Goal: Task Accomplishment & Management: Manage account settings

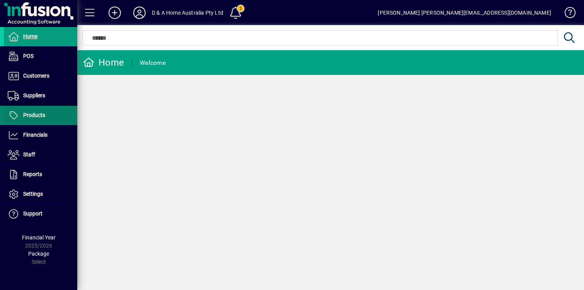
click at [56, 119] on span at bounding box center [40, 115] width 73 height 19
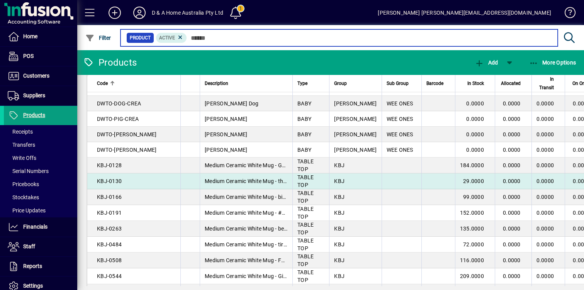
scroll to position [240, 0]
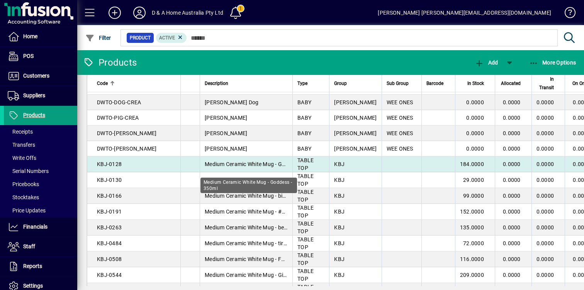
click at [257, 167] on span "Medium Ceramic White Mug - Goddess - 350ml" at bounding box center [262, 164] width 115 height 6
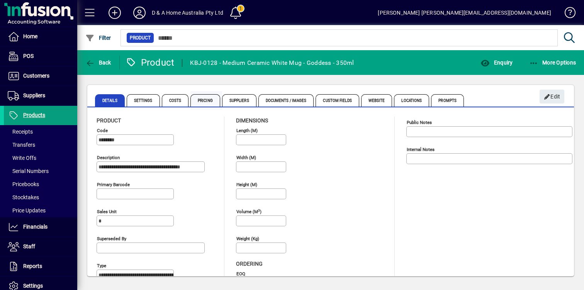
click at [201, 97] on span "Pricing" at bounding box center [205, 100] width 30 height 12
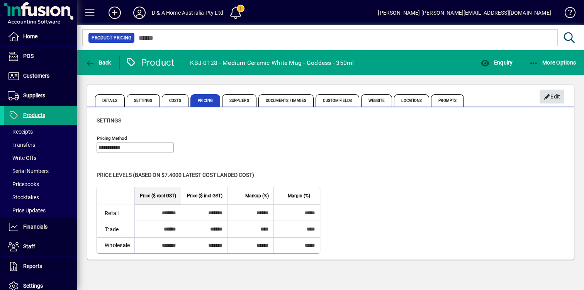
click at [548, 96] on icon "button" at bounding box center [547, 96] width 7 height 5
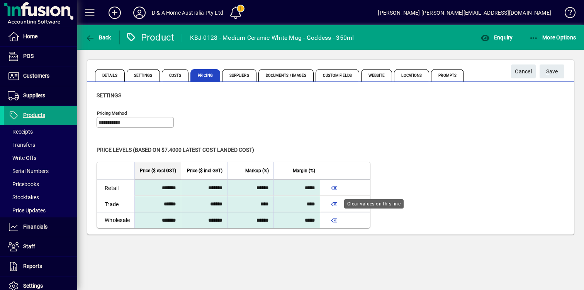
click at [337, 203] on span "button" at bounding box center [334, 204] width 19 height 19
click at [554, 75] on span "S ave" at bounding box center [552, 71] width 12 height 13
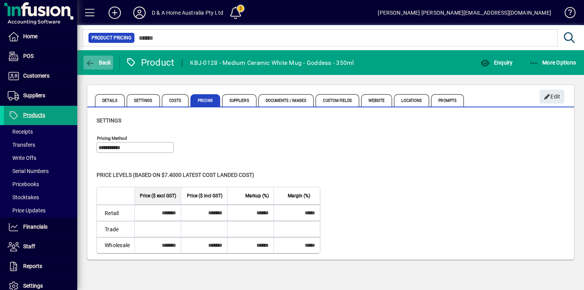
click at [106, 60] on span "Back" at bounding box center [98, 63] width 26 height 6
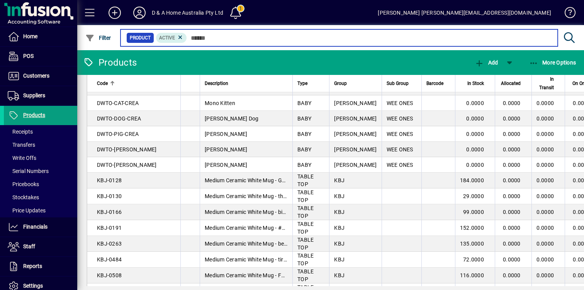
scroll to position [226, 0]
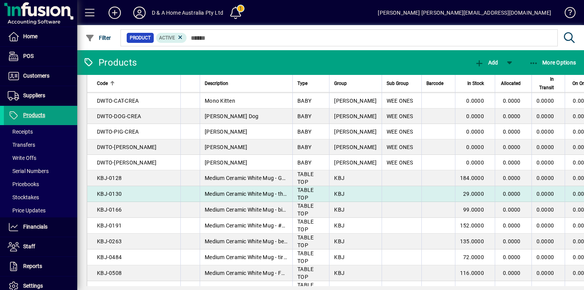
click at [341, 202] on td "KBJ" at bounding box center [355, 194] width 52 height 16
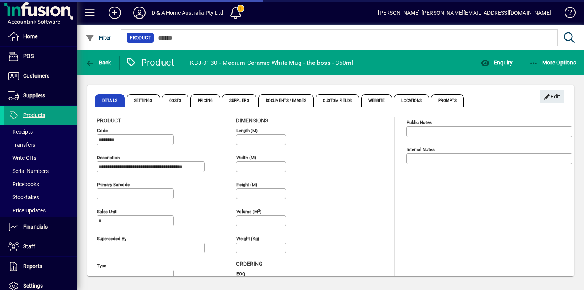
type input "**********"
type input "****"
click at [182, 103] on span "Costs" at bounding box center [175, 100] width 27 height 12
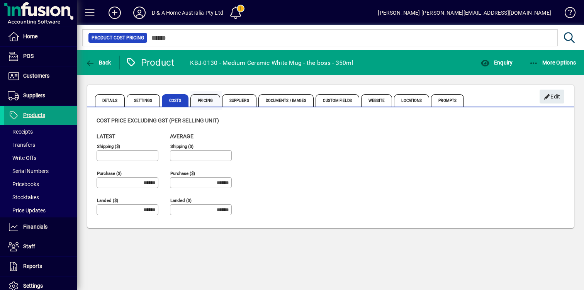
click at [203, 101] on span "Pricing" at bounding box center [205, 100] width 30 height 12
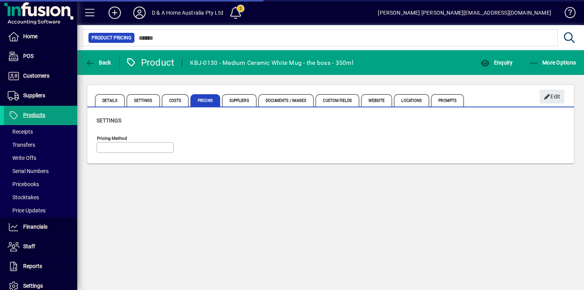
type input "**********"
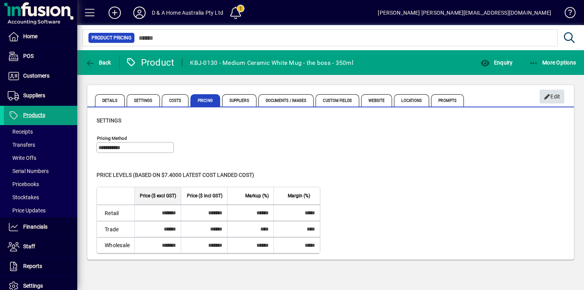
click at [554, 96] on span "Edit" at bounding box center [552, 96] width 17 height 13
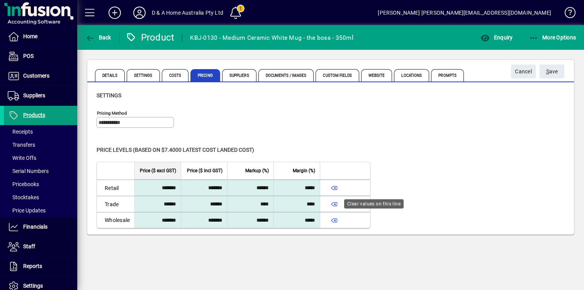
click at [336, 203] on span "button" at bounding box center [334, 204] width 19 height 19
click at [551, 75] on span "S ave" at bounding box center [552, 71] width 12 height 13
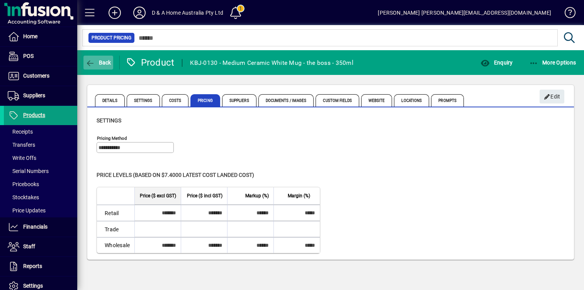
click at [102, 63] on span "Back" at bounding box center [98, 63] width 26 height 6
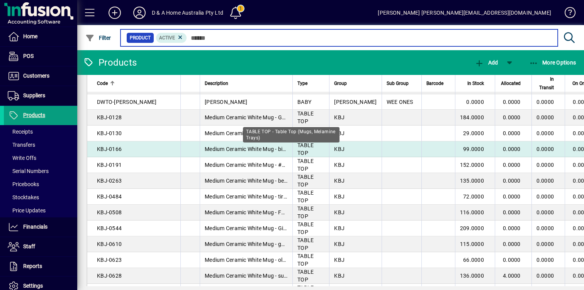
scroll to position [286, 0]
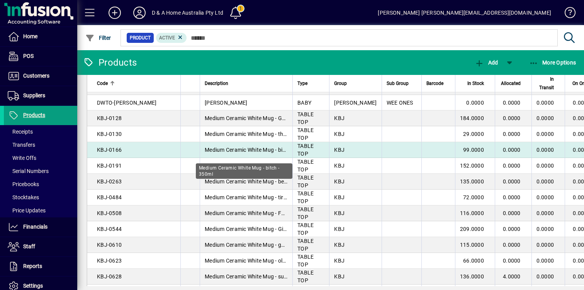
click at [269, 153] on span "Medium Ceramic White Mug - bitch - 350ml" at bounding box center [257, 150] width 105 height 6
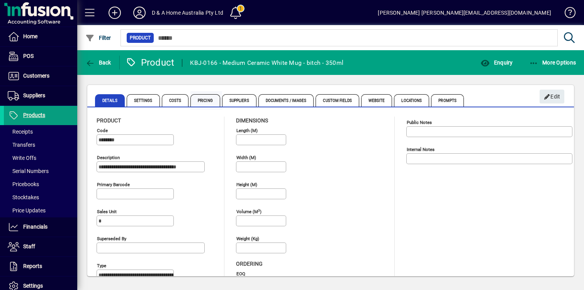
click at [197, 99] on span "Pricing" at bounding box center [205, 100] width 30 height 12
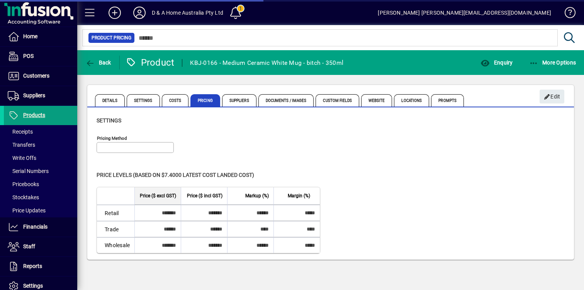
type input "**********"
click at [547, 93] on span "Edit" at bounding box center [552, 96] width 17 height 13
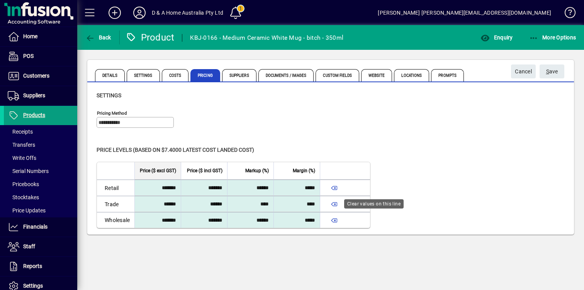
click at [334, 205] on span "button" at bounding box center [334, 204] width 19 height 19
click at [557, 70] on span "S ave" at bounding box center [552, 71] width 12 height 13
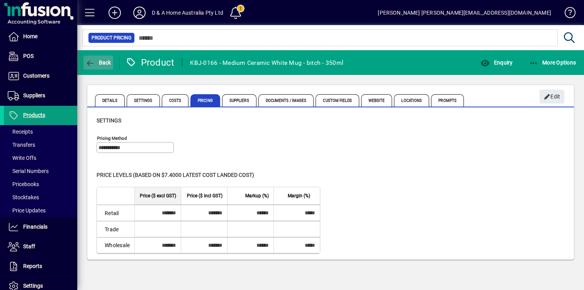
click at [104, 64] on span "Back" at bounding box center [98, 63] width 26 height 6
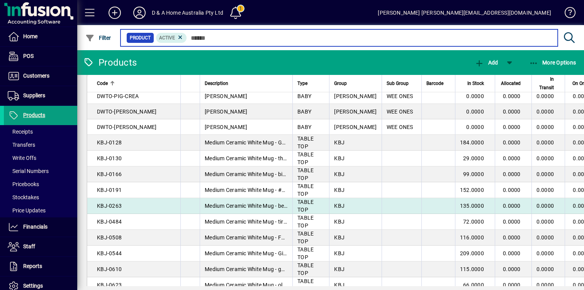
scroll to position [257, 0]
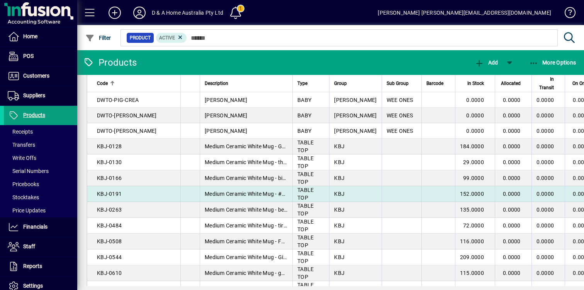
click at [333, 202] on td "KBJ" at bounding box center [355, 194] width 52 height 16
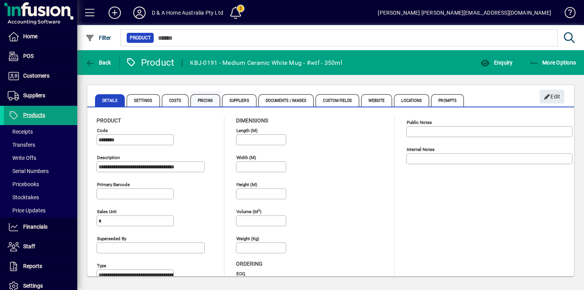
click at [211, 100] on span "Pricing" at bounding box center [205, 100] width 30 height 12
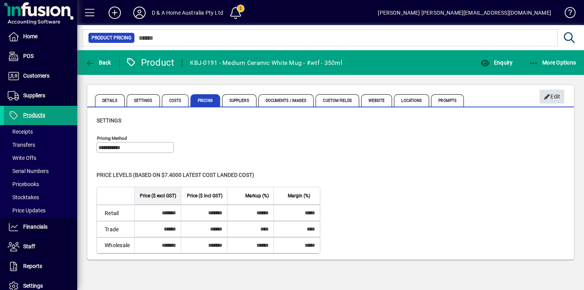
click at [558, 97] on span "Edit" at bounding box center [552, 96] width 17 height 13
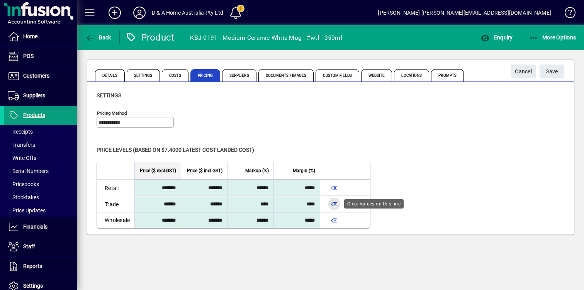
click at [336, 205] on span "button" at bounding box center [334, 204] width 19 height 19
click at [547, 71] on span "S" at bounding box center [547, 71] width 3 height 6
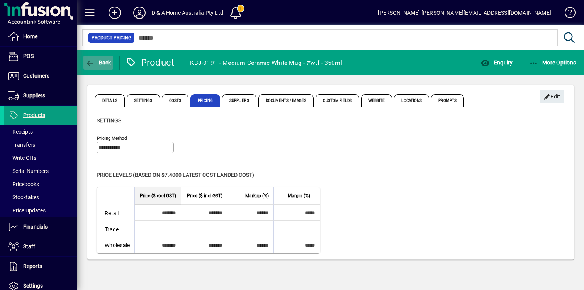
click at [107, 63] on span "Back" at bounding box center [98, 63] width 26 height 6
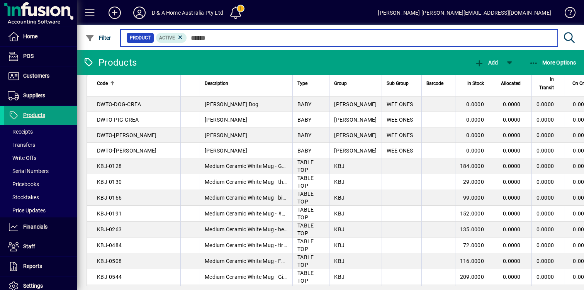
scroll to position [245, 0]
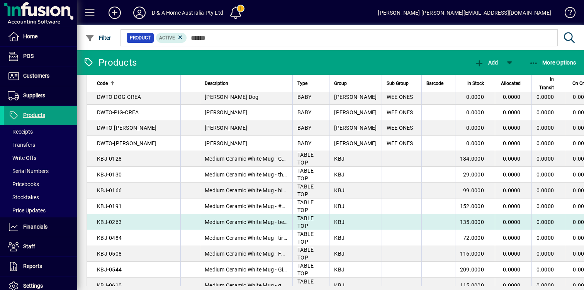
click at [304, 230] on td "TABLE TOP" at bounding box center [311, 222] width 37 height 16
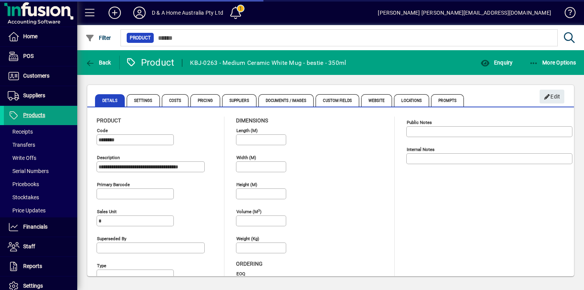
type input "**********"
type input "****"
click at [207, 101] on span "Pricing" at bounding box center [205, 100] width 30 height 12
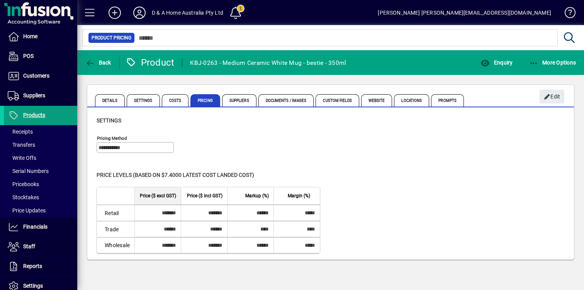
click at [566, 97] on mat-tab-group "Details Settings Costs Pricing Suppliers Documents / Images Custom Fields Websi…" at bounding box center [330, 99] width 487 height 16
click at [561, 97] on span "button" at bounding box center [552, 96] width 25 height 19
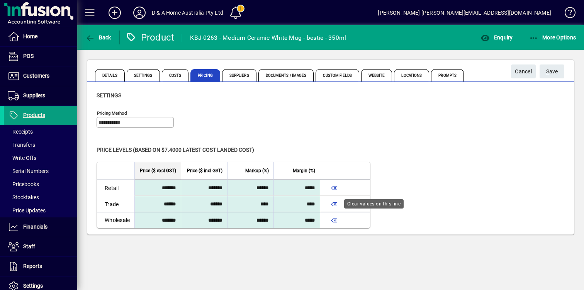
click at [338, 203] on span "button" at bounding box center [334, 204] width 19 height 19
click at [556, 73] on span "S ave" at bounding box center [552, 71] width 12 height 13
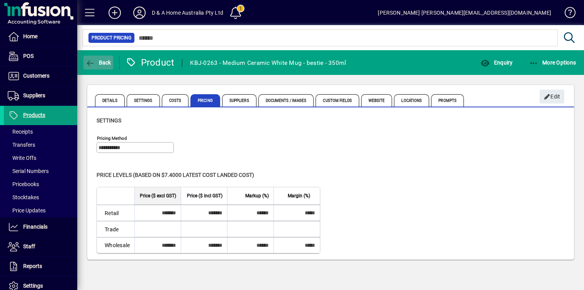
click at [99, 58] on span "button" at bounding box center [98, 62] width 30 height 19
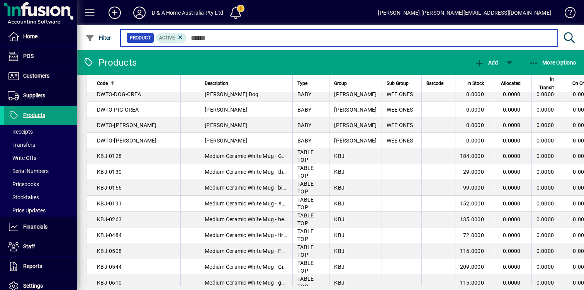
scroll to position [256, 0]
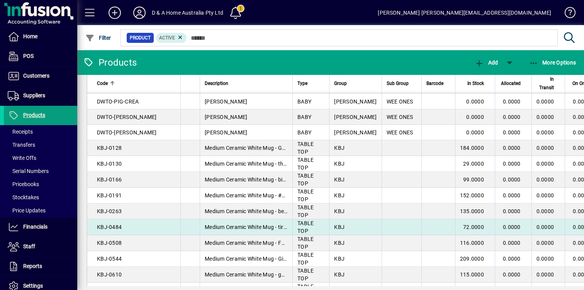
click at [312, 234] on td "TABLE TOP" at bounding box center [311, 227] width 37 height 16
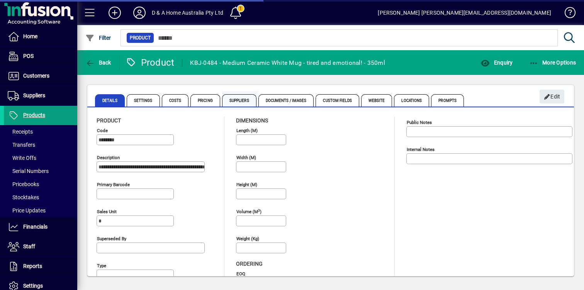
type input "**********"
type input "****"
click at [206, 102] on span "Pricing" at bounding box center [205, 100] width 30 height 12
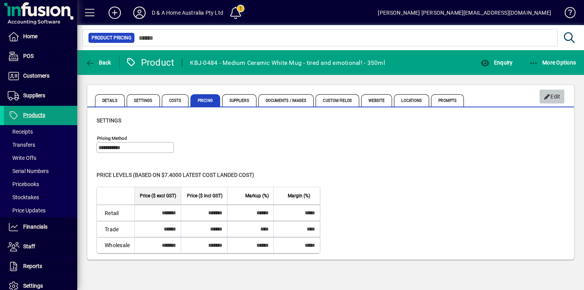
click at [558, 98] on span "Edit" at bounding box center [552, 96] width 17 height 13
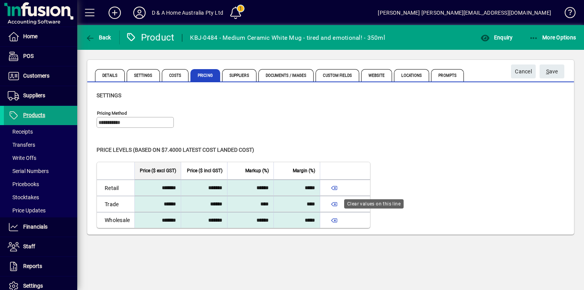
click at [336, 204] on span "button" at bounding box center [334, 204] width 19 height 19
click at [550, 73] on span "S ave" at bounding box center [552, 71] width 12 height 13
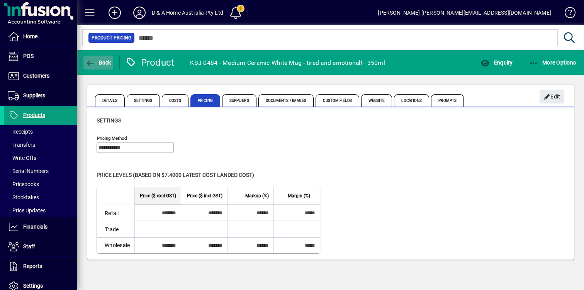
click at [102, 64] on span "Back" at bounding box center [98, 63] width 26 height 6
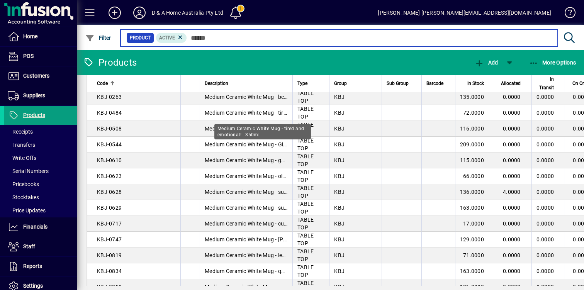
scroll to position [368, 0]
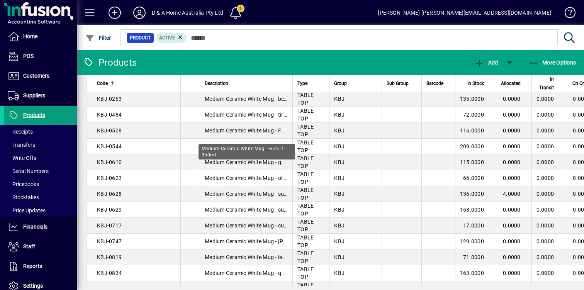
click at [269, 144] on div "Medium Ceramic White Mug - Fuck it! - 350ml" at bounding box center [247, 151] width 97 height 15
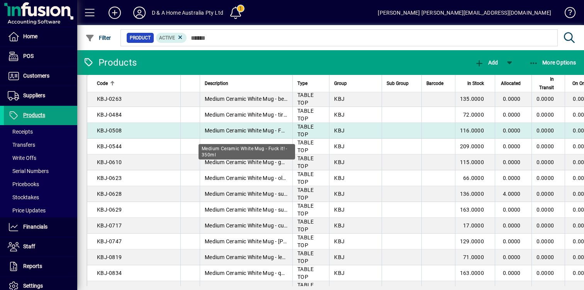
click at [267, 134] on span "Medium Ceramic White Mug - Fuck it! - 350ml" at bounding box center [260, 131] width 111 height 6
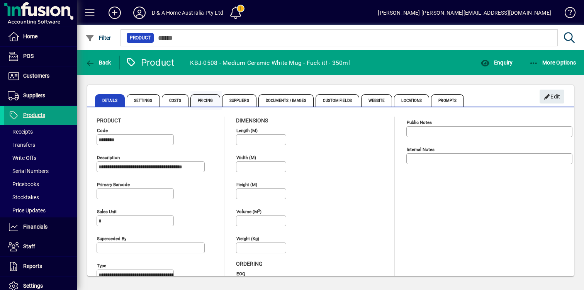
click at [204, 100] on span "Pricing" at bounding box center [205, 100] width 30 height 12
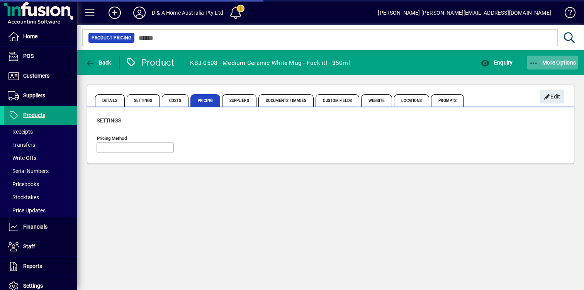
type input "**********"
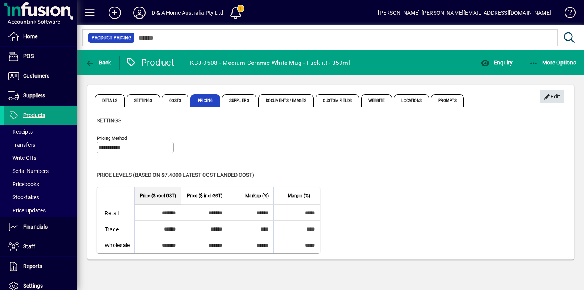
click at [554, 94] on span "Edit" at bounding box center [552, 96] width 17 height 13
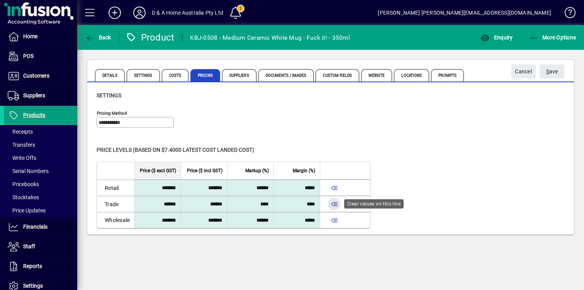
click at [336, 204] on span "button" at bounding box center [334, 204] width 19 height 19
click at [555, 72] on span "S ave" at bounding box center [552, 71] width 12 height 13
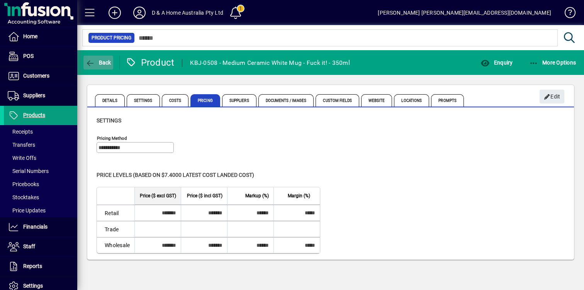
click at [107, 63] on span "Back" at bounding box center [98, 63] width 26 height 6
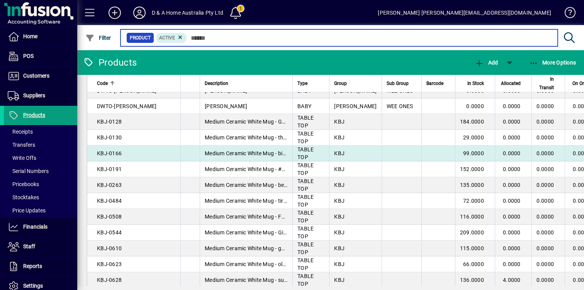
scroll to position [282, 0]
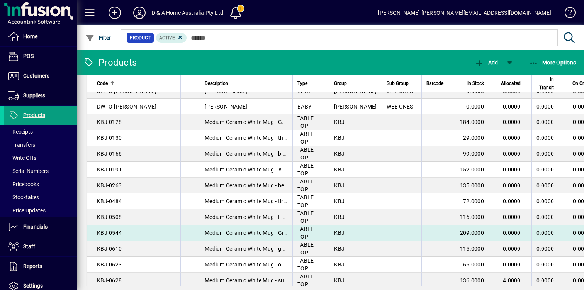
click at [304, 241] on td "TABLE TOP" at bounding box center [311, 233] width 37 height 16
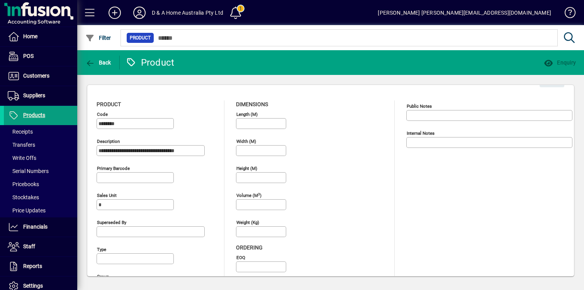
type input "**********"
type input "****"
type input "**********"
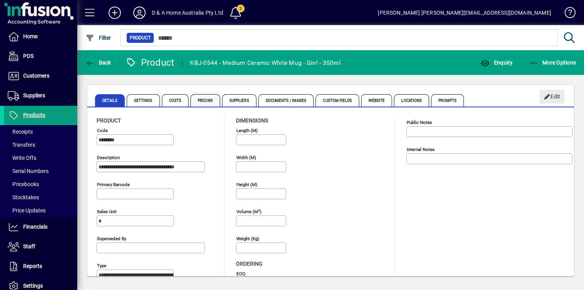
click at [204, 102] on span "Pricing" at bounding box center [205, 100] width 30 height 12
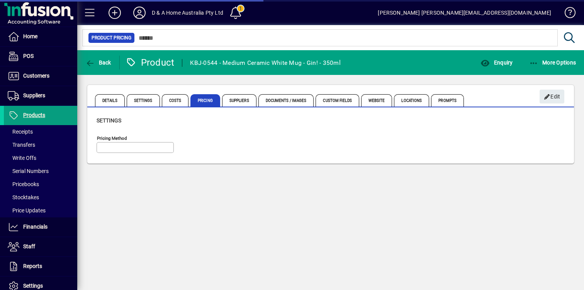
type input "**********"
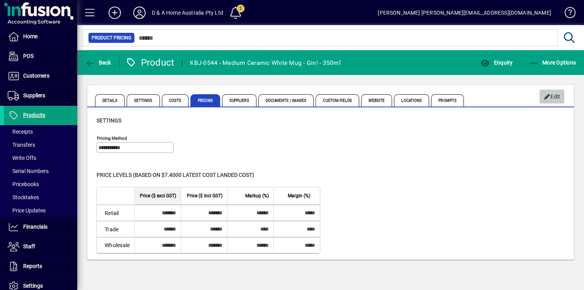
click at [547, 99] on icon "button" at bounding box center [547, 96] width 7 height 5
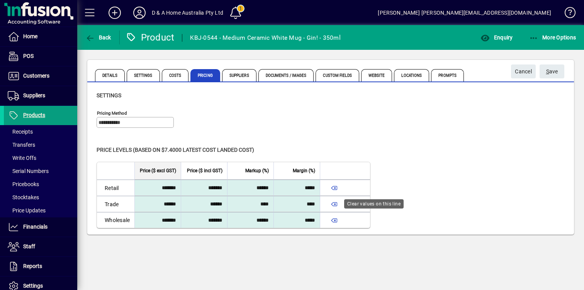
click at [339, 202] on span "button" at bounding box center [334, 204] width 19 height 19
click at [551, 67] on span "S ave" at bounding box center [552, 71] width 12 height 13
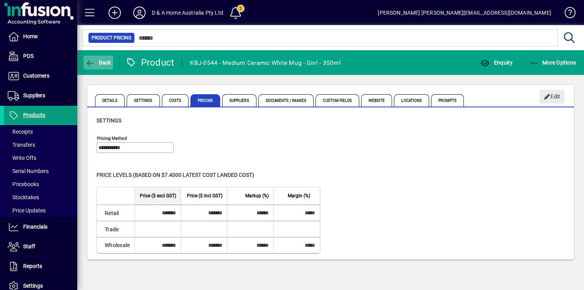
click at [106, 63] on span "Back" at bounding box center [98, 63] width 26 height 6
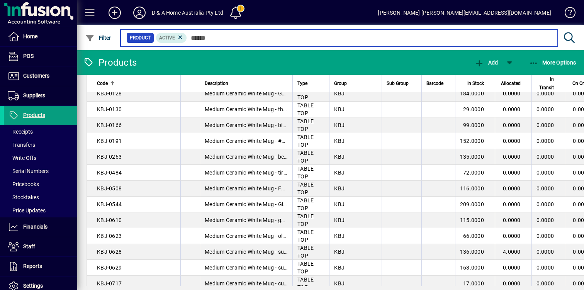
scroll to position [312, 0]
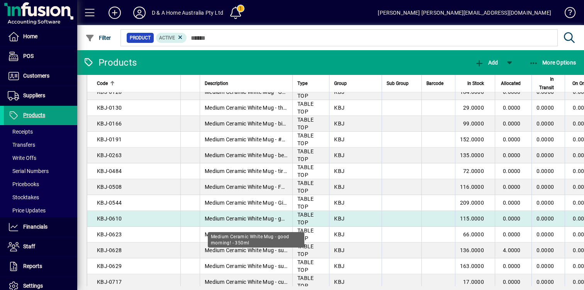
click at [274, 222] on span "Medium Ceramic White Mug - good morning! - 350ml" at bounding box center [269, 219] width 129 height 6
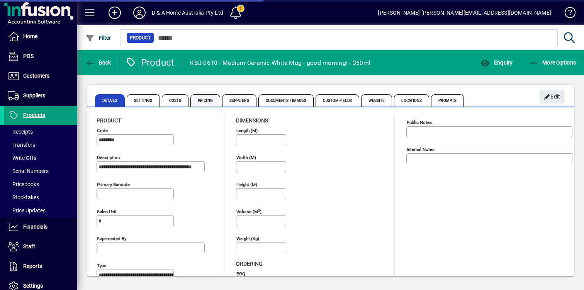
click at [206, 97] on span "Pricing" at bounding box center [205, 100] width 30 height 12
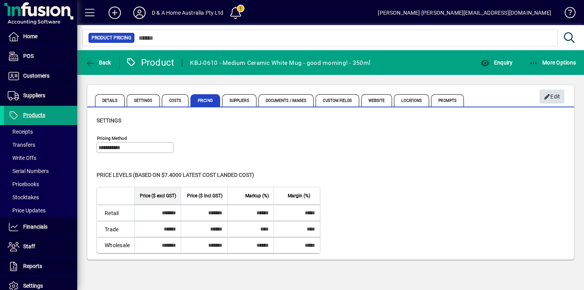
click at [548, 94] on icon "button" at bounding box center [547, 96] width 7 height 5
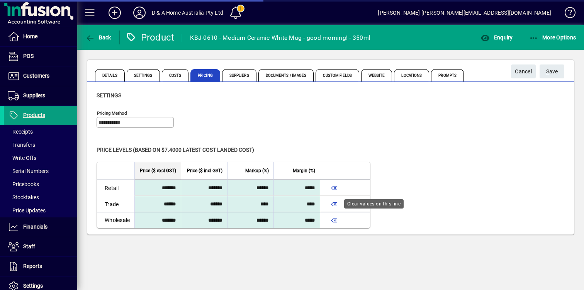
click at [337, 206] on span "button" at bounding box center [334, 204] width 19 height 19
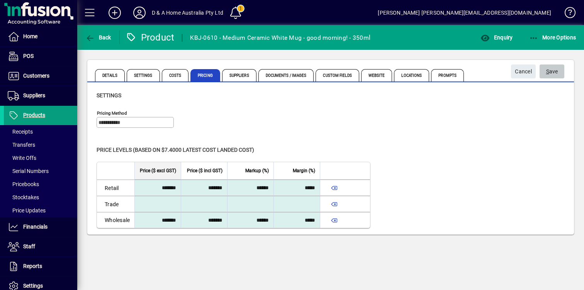
click at [556, 75] on span "S ave" at bounding box center [552, 71] width 12 height 13
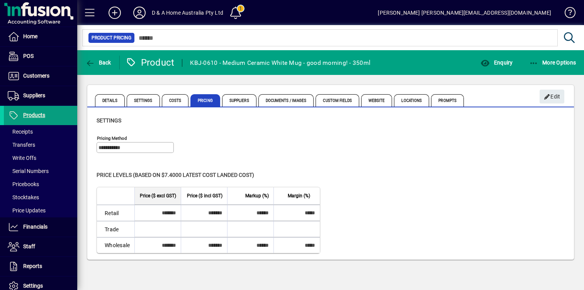
click at [113, 63] on div "Back" at bounding box center [98, 63] width 43 height 14
click at [103, 66] on span "button" at bounding box center [98, 62] width 30 height 19
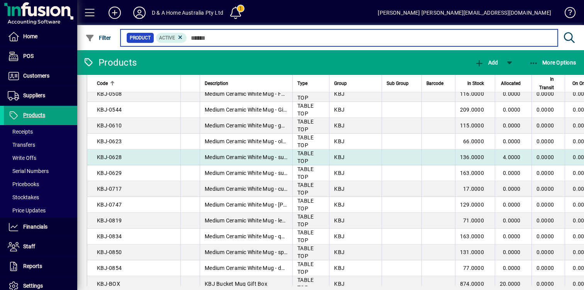
scroll to position [399, 0]
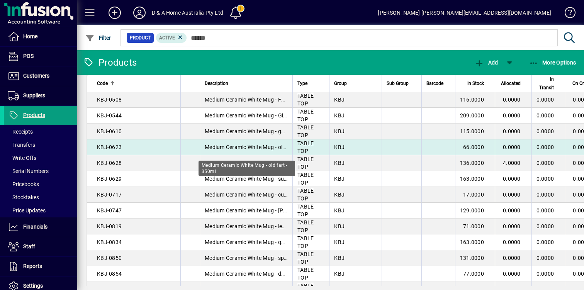
click at [276, 150] on span "Medium Ceramic White Mug - old fart - 350ml" at bounding box center [260, 147] width 111 height 6
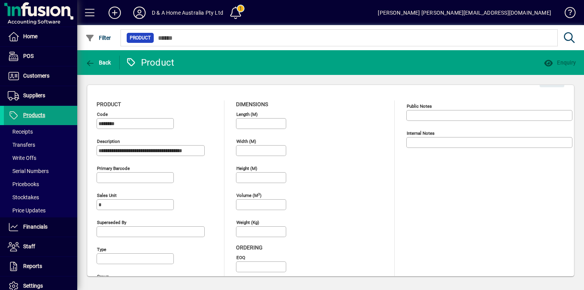
type input "**********"
type input "****"
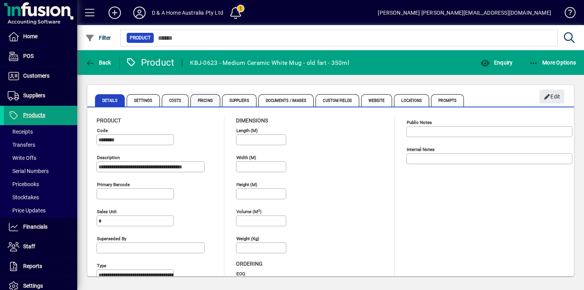
click at [196, 95] on span "Pricing" at bounding box center [205, 100] width 30 height 12
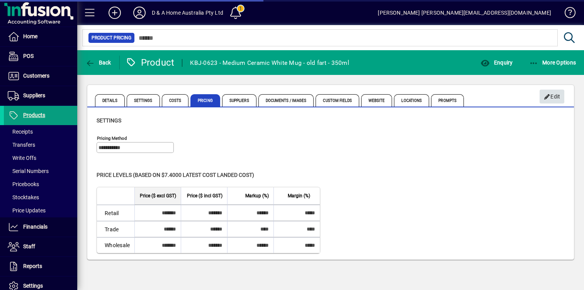
click at [550, 102] on span "Edit" at bounding box center [552, 96] width 17 height 13
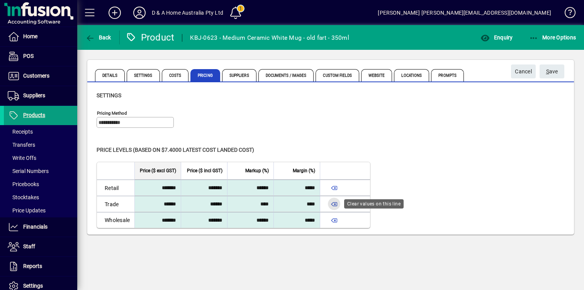
click at [336, 206] on span "button" at bounding box center [334, 204] width 19 height 19
click at [553, 71] on span "S ave" at bounding box center [552, 71] width 12 height 13
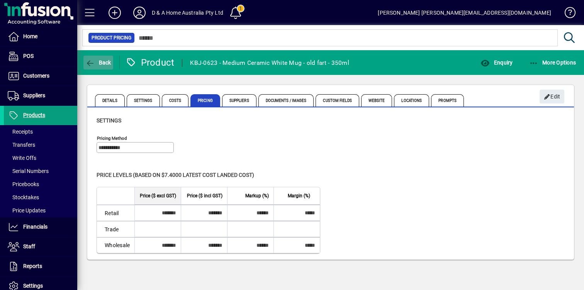
click at [104, 68] on span "button" at bounding box center [98, 62] width 30 height 19
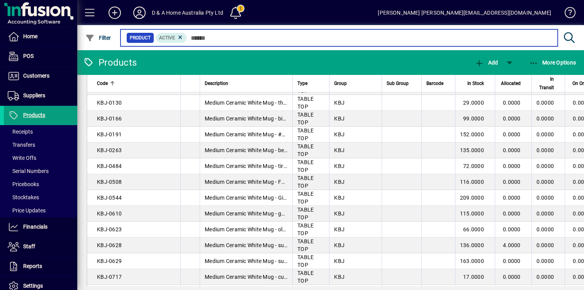
scroll to position [317, 0]
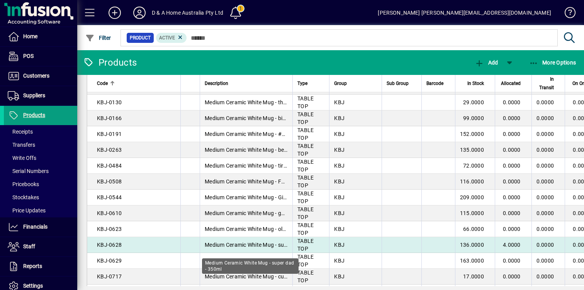
click at [270, 248] on span "Medium Ceramic White Mug - super dad - 350ml" at bounding box center [264, 245] width 118 height 6
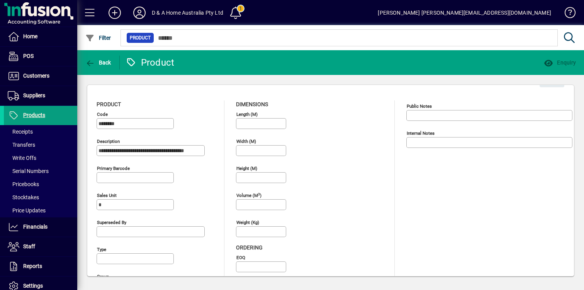
type input "**********"
type input "****"
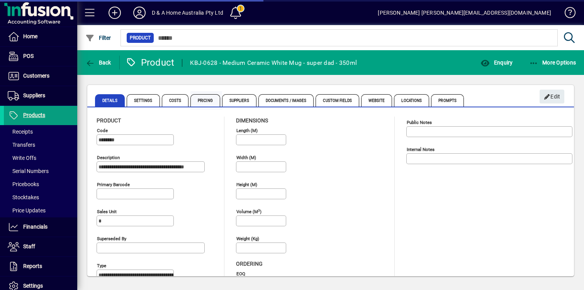
click at [207, 101] on span "Pricing" at bounding box center [205, 100] width 30 height 12
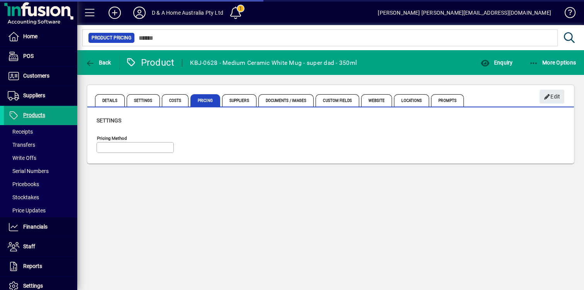
type input "**********"
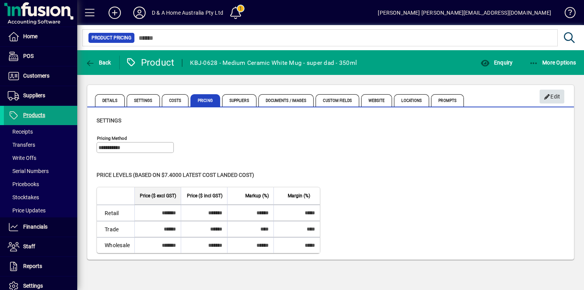
click at [552, 95] on span "Edit" at bounding box center [552, 96] width 17 height 13
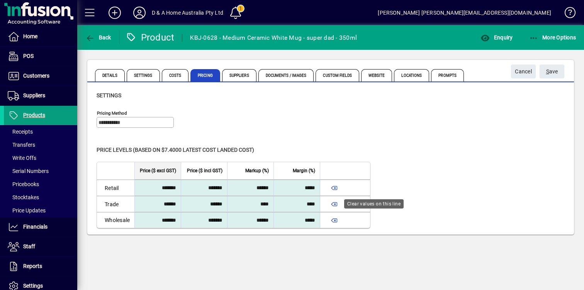
click at [334, 202] on span "button" at bounding box center [334, 204] width 19 height 19
click at [551, 72] on span "S ave" at bounding box center [552, 71] width 12 height 13
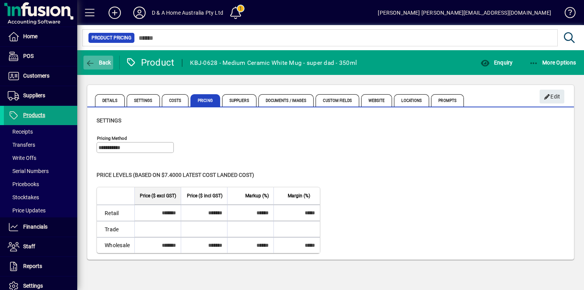
click at [105, 61] on span "Back" at bounding box center [98, 63] width 26 height 6
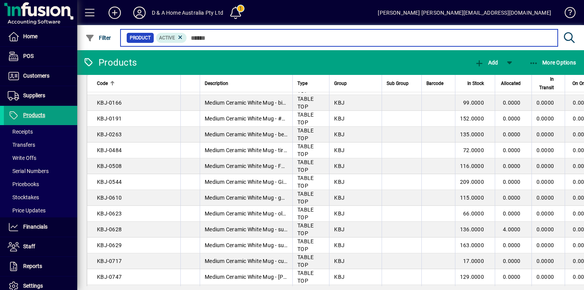
scroll to position [345, 0]
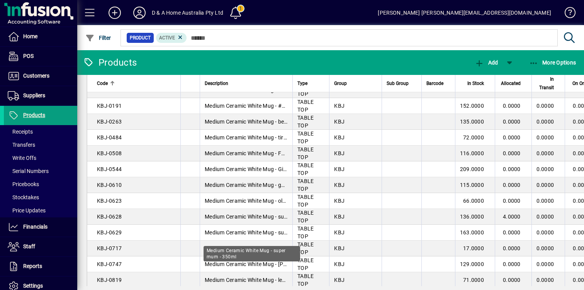
click at [236, 246] on div "Medium Ceramic White Mug - super mum - 350ml" at bounding box center [252, 253] width 97 height 15
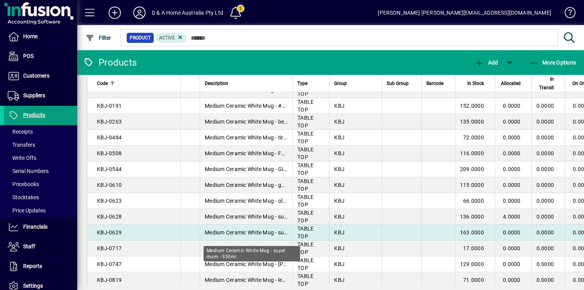
click at [239, 236] on span "Medium Ceramic White Mug - super mum - 350ml" at bounding box center [265, 233] width 121 height 6
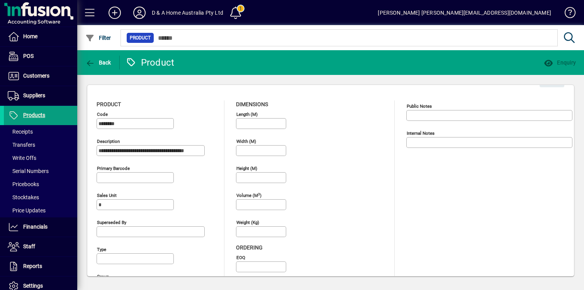
type input "**********"
type input "****"
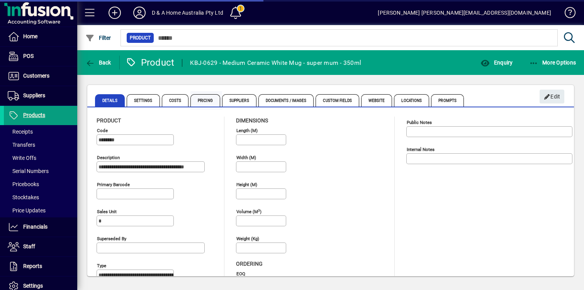
click at [200, 100] on span "Pricing" at bounding box center [205, 100] width 30 height 12
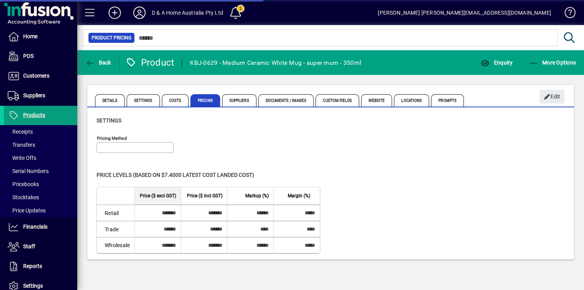
type input "**********"
click at [556, 99] on span "Edit" at bounding box center [552, 96] width 17 height 13
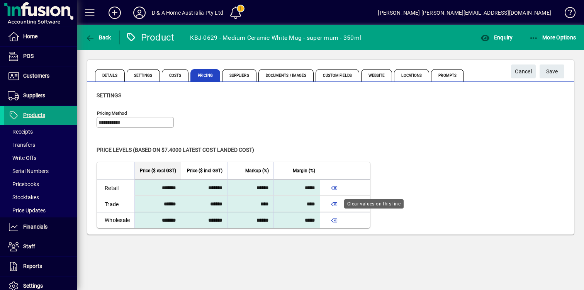
click at [340, 204] on span "button" at bounding box center [334, 204] width 19 height 19
click at [553, 73] on span "S ave" at bounding box center [552, 71] width 12 height 13
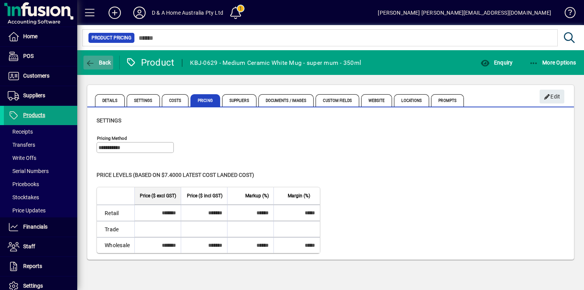
click at [108, 62] on span "Back" at bounding box center [98, 63] width 26 height 6
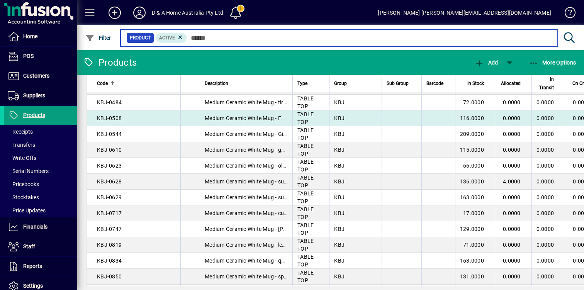
scroll to position [383, 0]
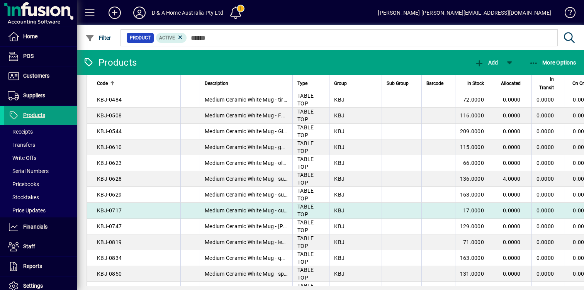
click at [268, 214] on span "Medium Ceramic White Mug - cunt - 350ml" at bounding box center [257, 210] width 104 height 6
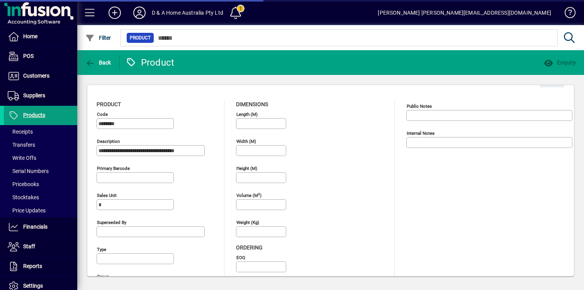
type input "**********"
type input "****"
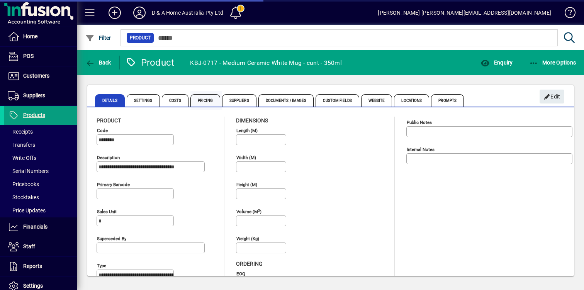
click at [205, 101] on span "Pricing" at bounding box center [205, 100] width 30 height 12
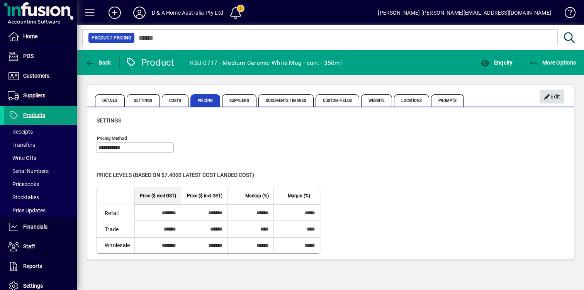
click at [556, 99] on span "Edit" at bounding box center [552, 96] width 17 height 13
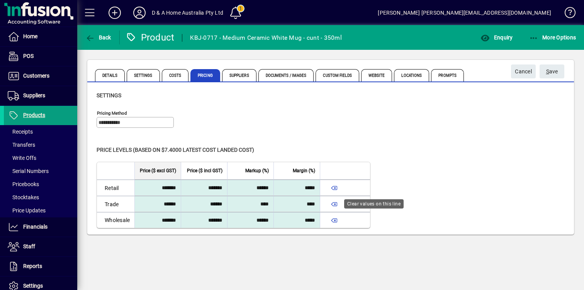
click at [337, 203] on span "button" at bounding box center [334, 204] width 19 height 19
click at [546, 80] on span "submit" at bounding box center [552, 71] width 25 height 19
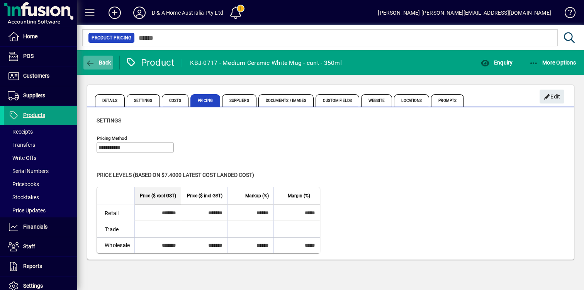
click at [91, 60] on icon "button" at bounding box center [90, 64] width 10 height 8
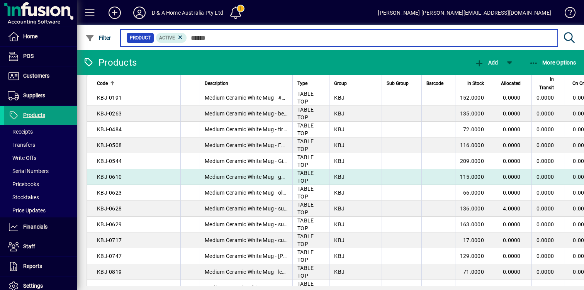
scroll to position [356, 0]
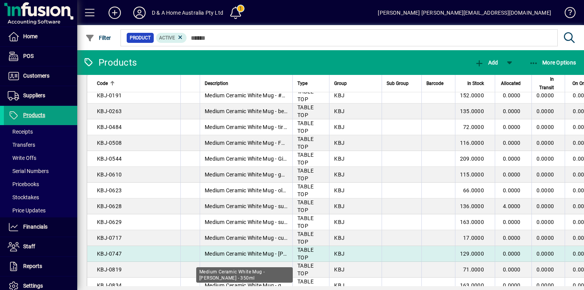
click at [268, 257] on span "Medium Ceramic White Mug - [PERSON_NAME] - 350ml" at bounding box center [273, 254] width 136 height 6
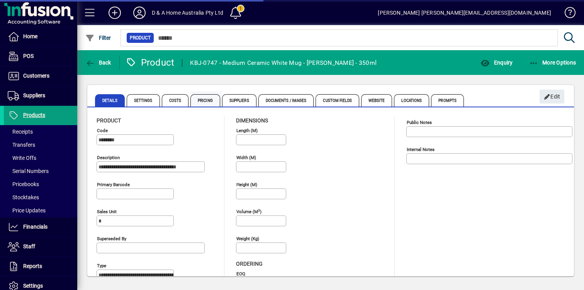
click at [207, 97] on span "Pricing" at bounding box center [205, 100] width 30 height 12
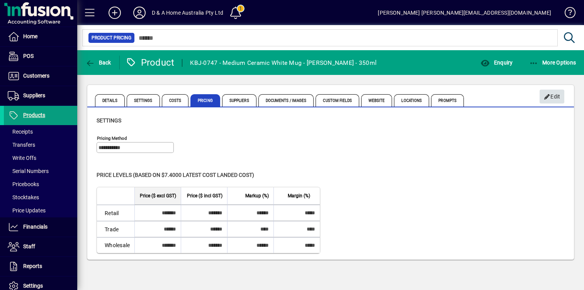
click at [558, 98] on span "Edit" at bounding box center [552, 96] width 17 height 13
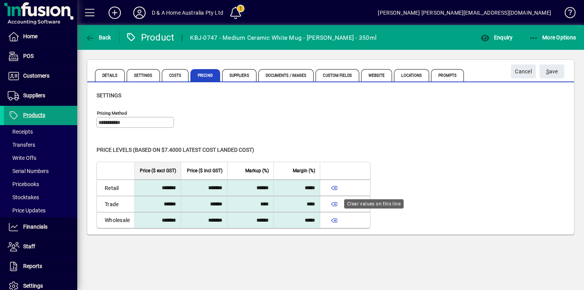
click at [335, 206] on span "button" at bounding box center [334, 204] width 19 height 19
click at [548, 78] on span "submit" at bounding box center [552, 71] width 25 height 19
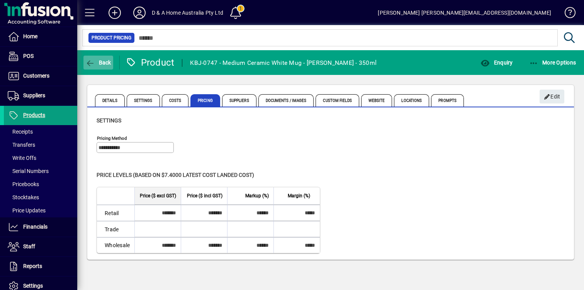
click at [102, 63] on span "Back" at bounding box center [98, 63] width 26 height 6
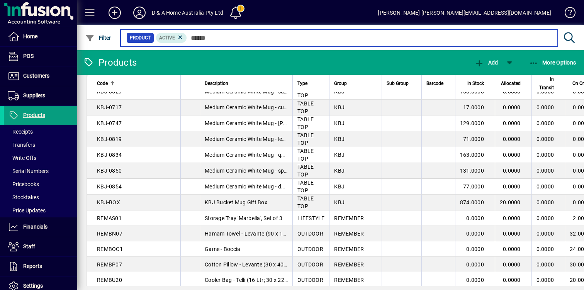
scroll to position [491, 0]
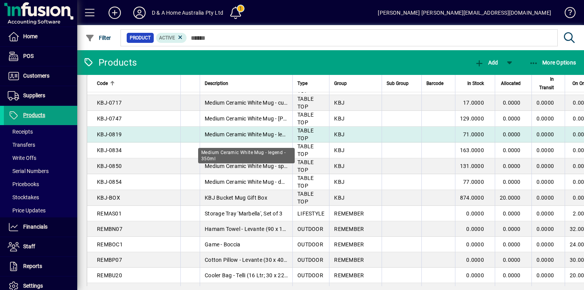
click at [263, 138] on span "Medium Ceramic White Mug - legend - 350ml" at bounding box center [259, 134] width 109 height 6
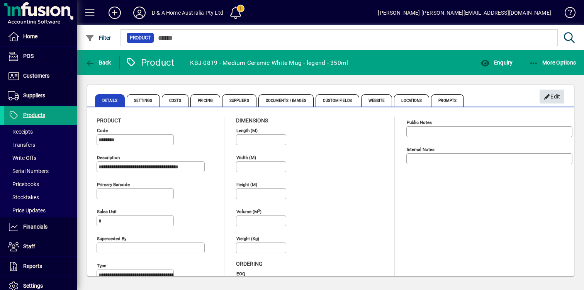
click at [552, 98] on span "Edit" at bounding box center [552, 96] width 17 height 13
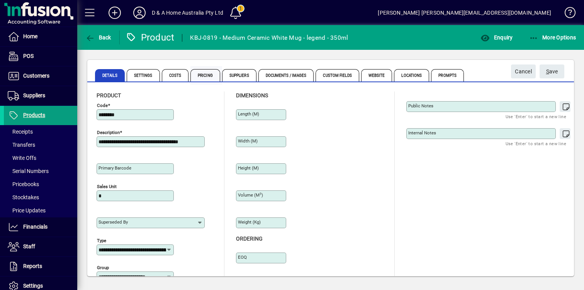
click at [209, 76] on span "Pricing" at bounding box center [205, 75] width 30 height 12
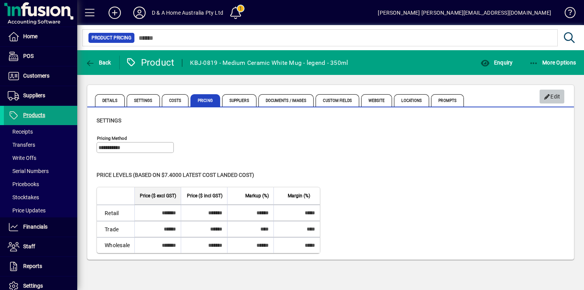
click at [554, 98] on span "Edit" at bounding box center [552, 96] width 17 height 13
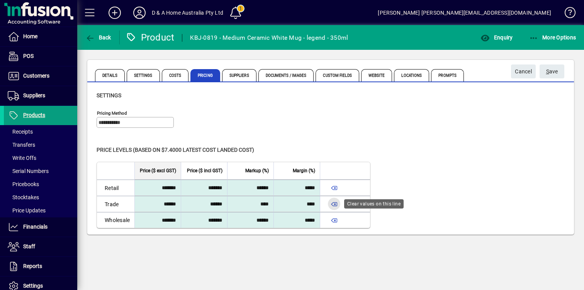
click at [337, 203] on span "button" at bounding box center [334, 204] width 19 height 19
click at [557, 70] on span "S ave" at bounding box center [552, 71] width 12 height 13
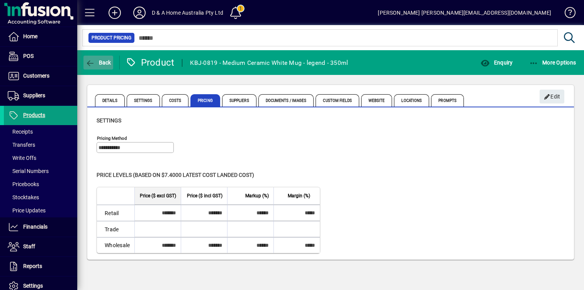
click at [105, 63] on span "Back" at bounding box center [98, 63] width 26 height 6
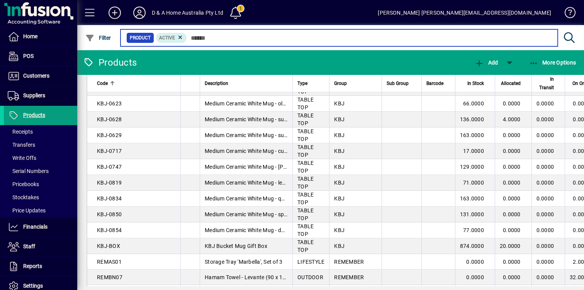
scroll to position [447, 0]
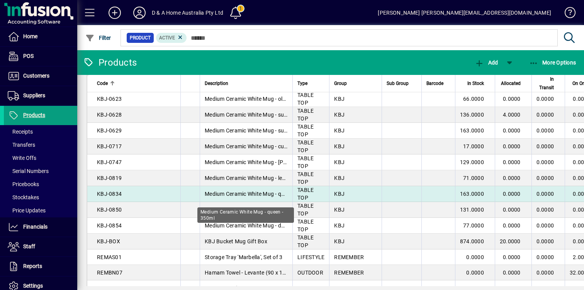
click at [278, 197] on span "Medium Ceramic White Mug - queen - 350ml" at bounding box center [259, 194] width 108 height 6
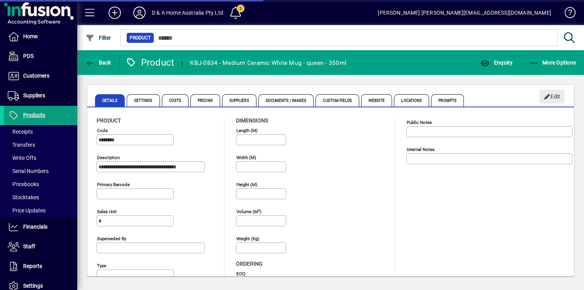
type input "****"
type input "**********"
click at [550, 96] on icon "button" at bounding box center [547, 96] width 7 height 5
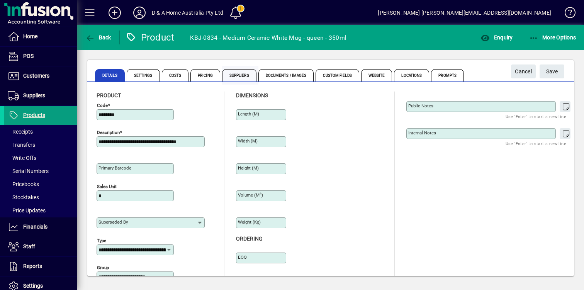
click at [236, 74] on span "Suppliers" at bounding box center [239, 75] width 34 height 12
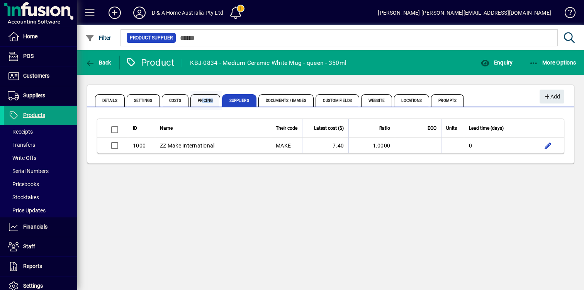
click at [201, 102] on span "Pricing" at bounding box center [205, 100] width 30 height 12
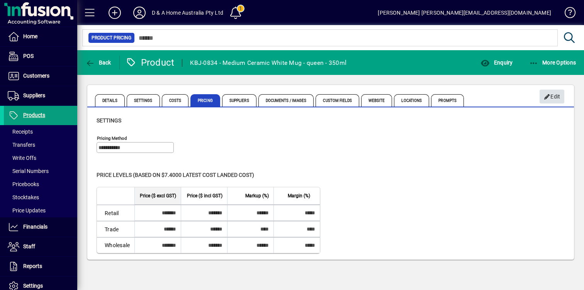
click at [556, 98] on span "Edit" at bounding box center [552, 96] width 17 height 13
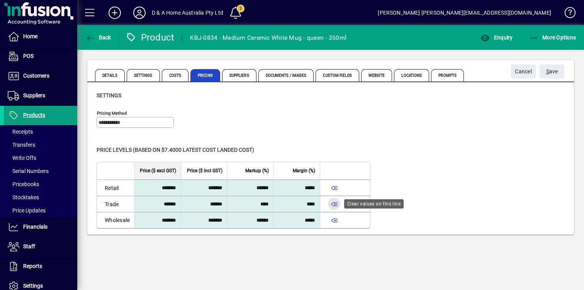
click at [335, 204] on span "button" at bounding box center [334, 204] width 19 height 19
click at [554, 70] on span "S ave" at bounding box center [552, 71] width 12 height 13
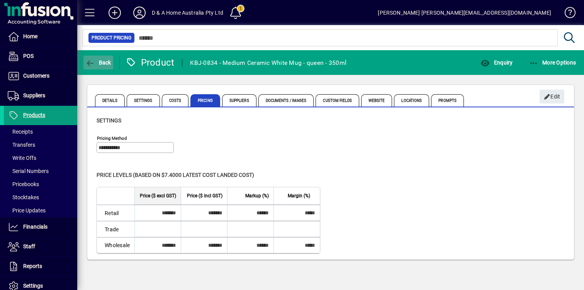
click at [107, 65] on span "Back" at bounding box center [98, 63] width 26 height 6
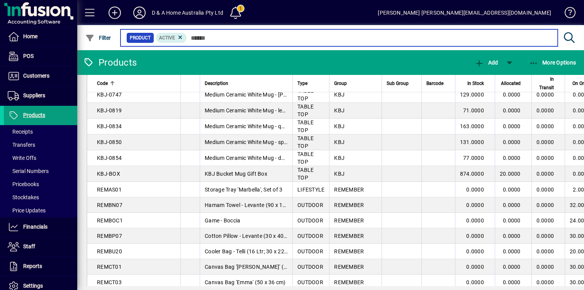
scroll to position [498, 0]
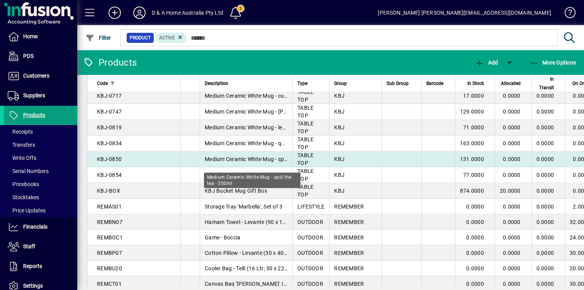
click at [269, 162] on span "Medium Ceramic White Mug - spill the tea - 350ml" at bounding box center [265, 159] width 121 height 6
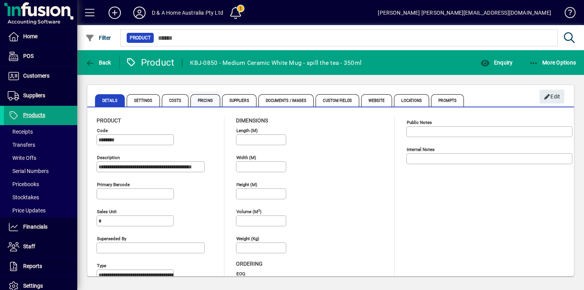
click at [208, 102] on span "Pricing" at bounding box center [205, 100] width 30 height 12
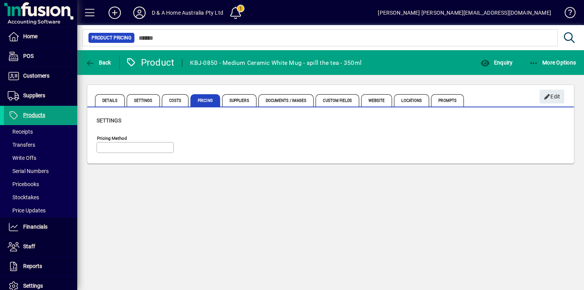
type input "**********"
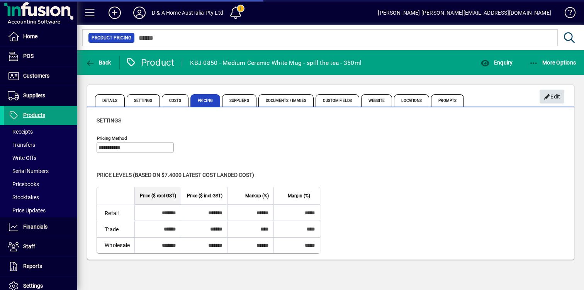
click at [556, 97] on span "Edit" at bounding box center [552, 96] width 17 height 13
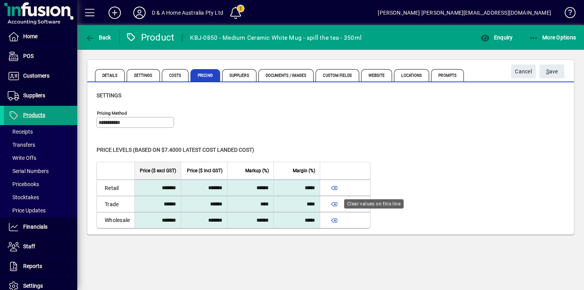
click at [333, 207] on span "button" at bounding box center [334, 204] width 19 height 19
click at [538, 77] on mat-tab-group "Details Settings Costs Pricing Suppliers Documents / Images Custom Fields Websi…" at bounding box center [330, 74] width 487 height 16
click at [553, 75] on span "S ave" at bounding box center [552, 71] width 12 height 13
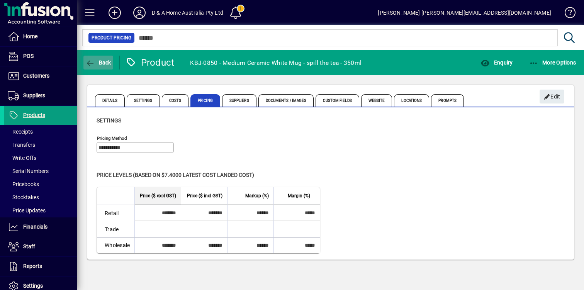
click at [99, 62] on span "Back" at bounding box center [98, 63] width 26 height 6
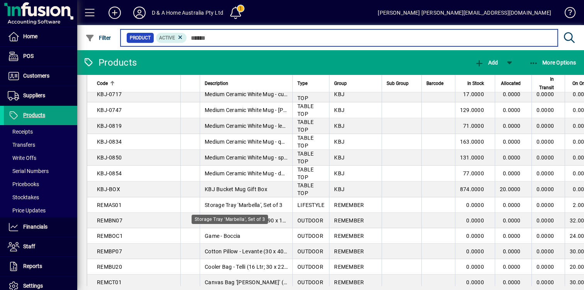
scroll to position [495, 0]
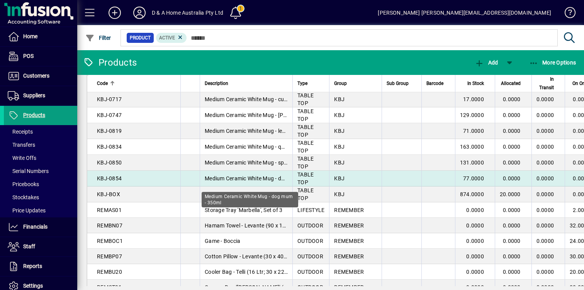
click at [268, 182] on span "Medium Ceramic White Mug - dog mum - 350ml" at bounding box center [263, 178] width 117 height 6
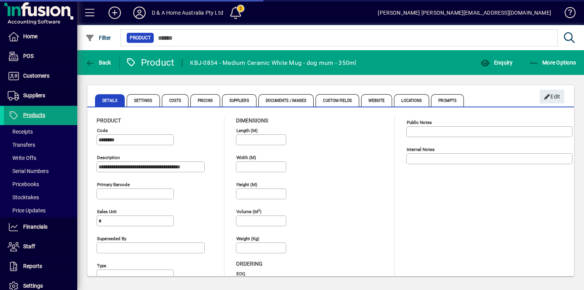
type input "**********"
type input "****"
click at [207, 103] on span "Pricing" at bounding box center [205, 100] width 30 height 12
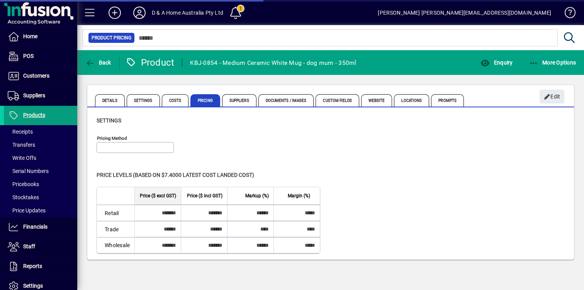
type input "**********"
click at [554, 100] on span "Edit" at bounding box center [552, 96] width 17 height 13
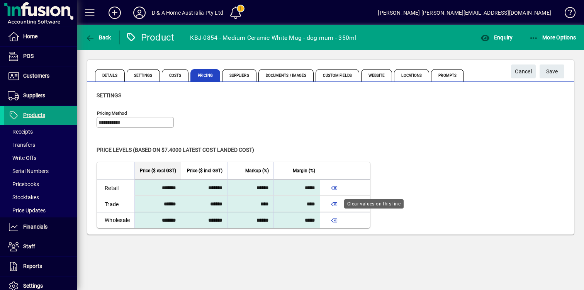
click at [335, 203] on span "button" at bounding box center [334, 204] width 19 height 19
click at [552, 72] on span "S ave" at bounding box center [552, 71] width 12 height 13
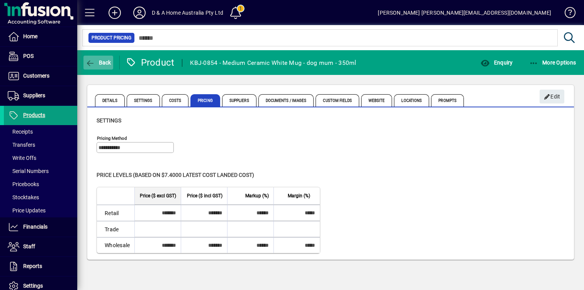
click at [101, 60] on span "Back" at bounding box center [98, 63] width 26 height 6
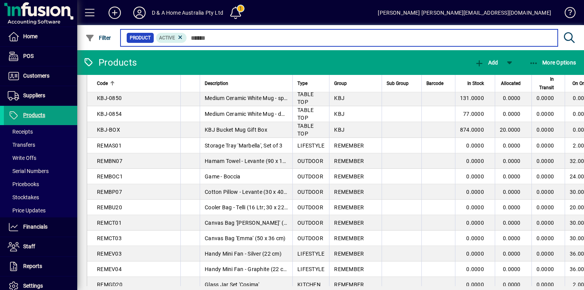
scroll to position [548, 0]
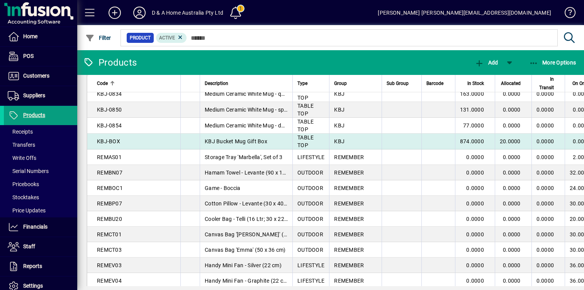
click at [260, 150] on td "KBJ Bucket Mug Gift Box" at bounding box center [246, 142] width 93 height 16
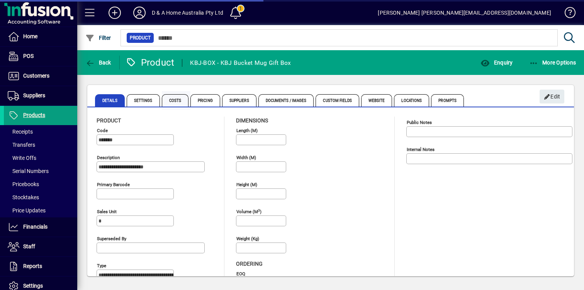
click at [177, 99] on span "Costs" at bounding box center [175, 100] width 27 height 12
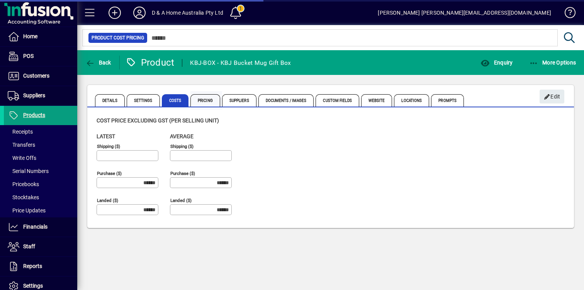
click at [210, 99] on span "Pricing" at bounding box center [205, 100] width 30 height 12
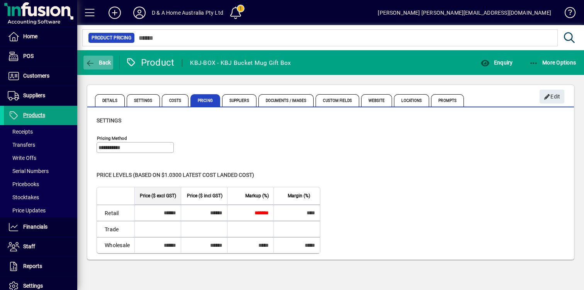
click at [104, 64] on span "Back" at bounding box center [98, 63] width 26 height 6
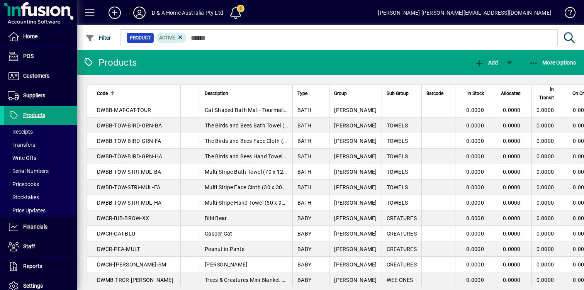
click at [141, 14] on icon at bounding box center [139, 13] width 15 height 12
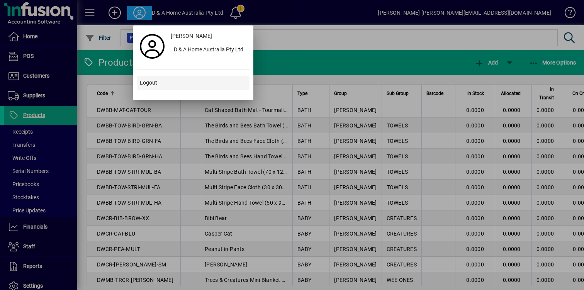
click at [154, 77] on span at bounding box center [193, 83] width 113 height 19
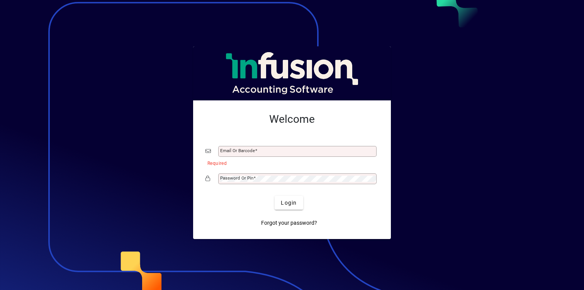
type input "**********"
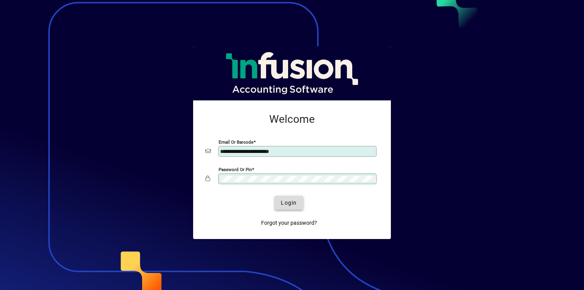
click at [299, 200] on span "submit" at bounding box center [289, 203] width 28 height 19
